Goal: Complete application form

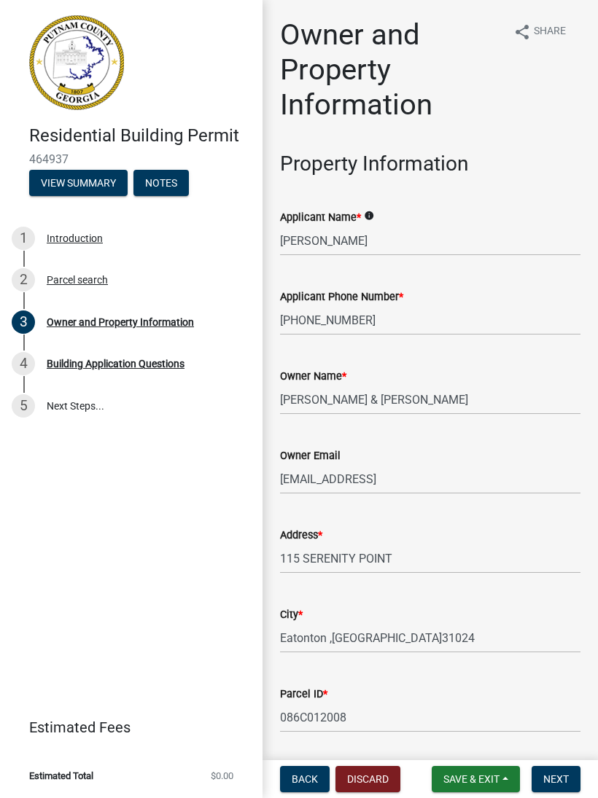
scroll to position [1, 0]
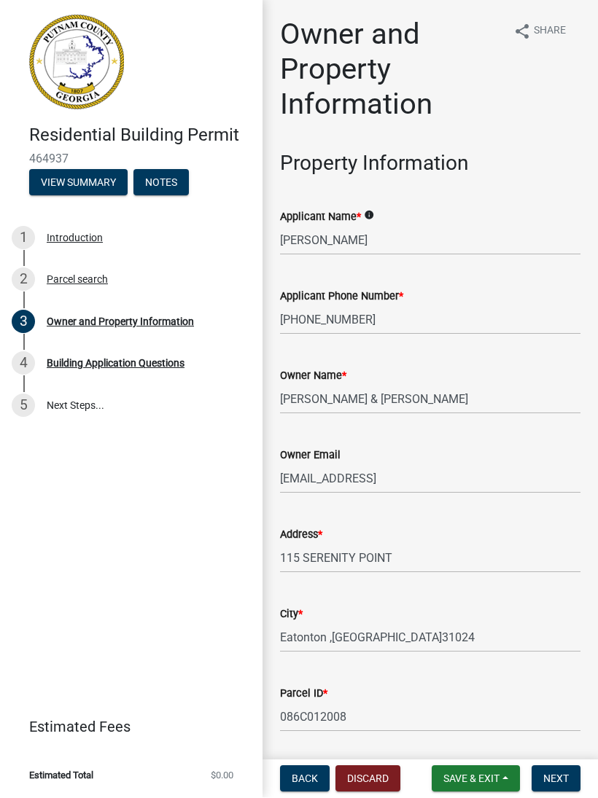
type input "LOT 8 . [GEOGRAPHIC_DATA] S/D"
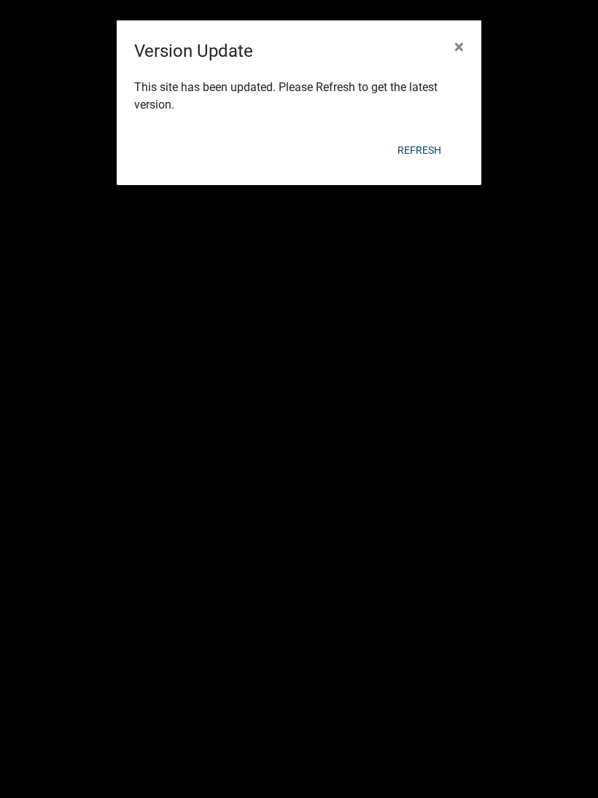
click at [467, 50] on button "×" at bounding box center [458, 46] width 33 height 41
click at [461, 47] on span "×" at bounding box center [458, 46] width 9 height 20
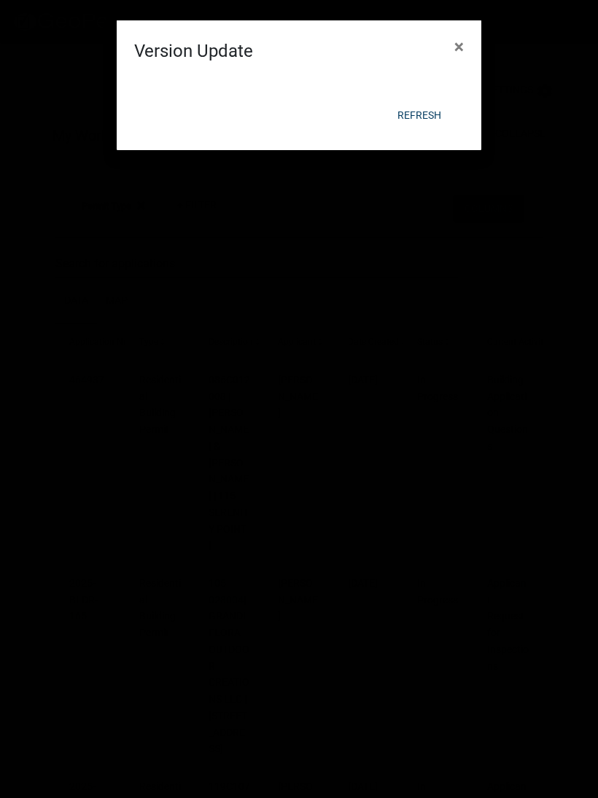
click at [469, 44] on button "×" at bounding box center [458, 46] width 33 height 41
